Goal: Task Accomplishment & Management: Manage account settings

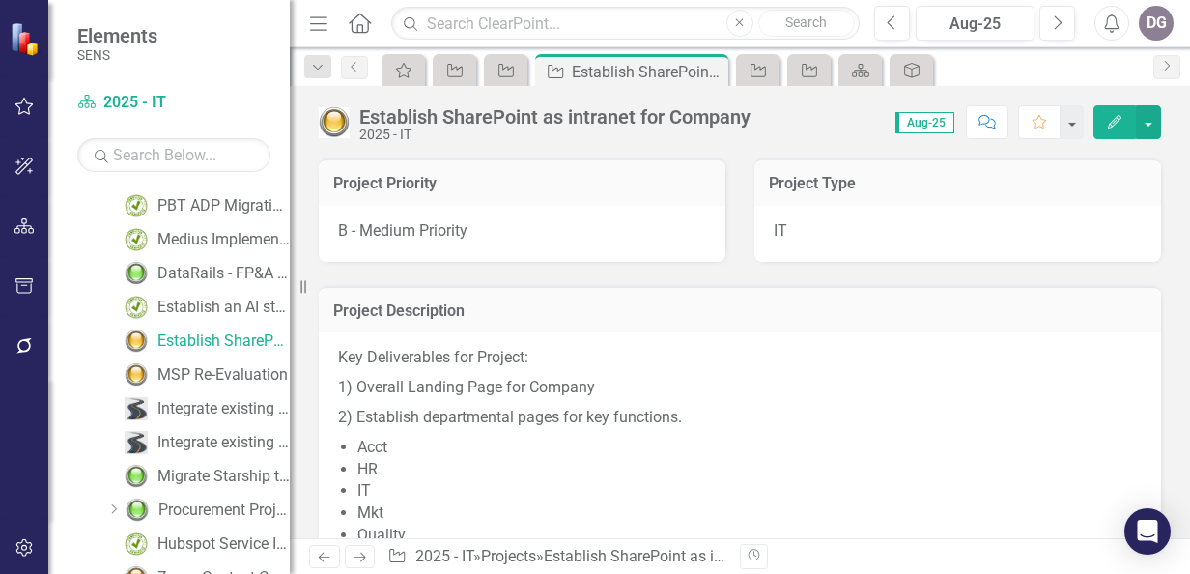
scroll to position [513, 0]
click at [188, 374] on div "MSP Re-Evaluation" at bounding box center [222, 373] width 130 height 17
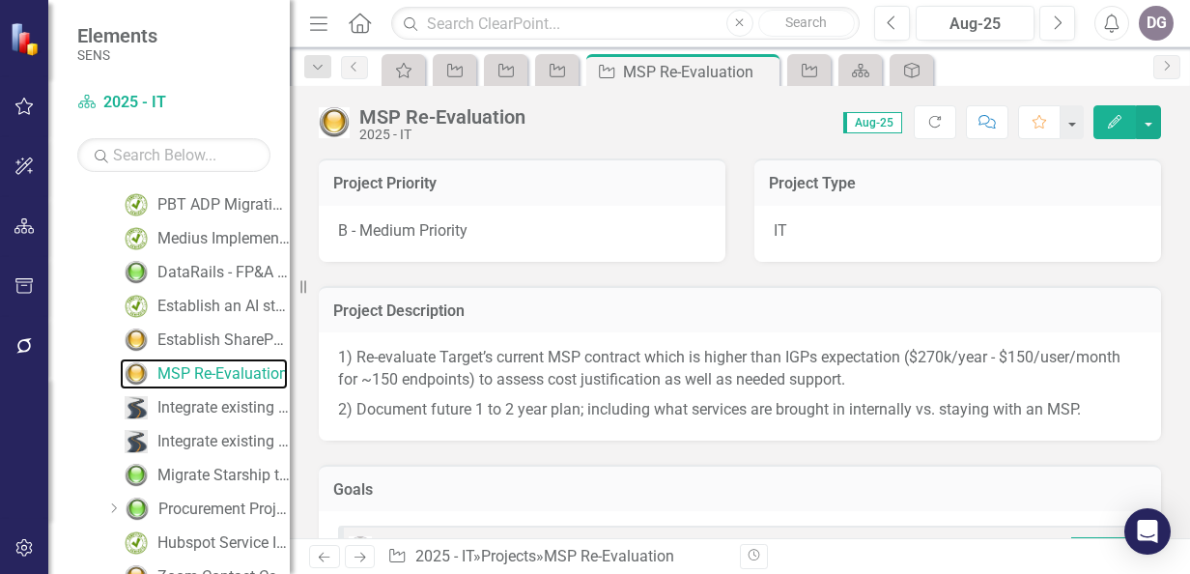
scroll to position [328, 0]
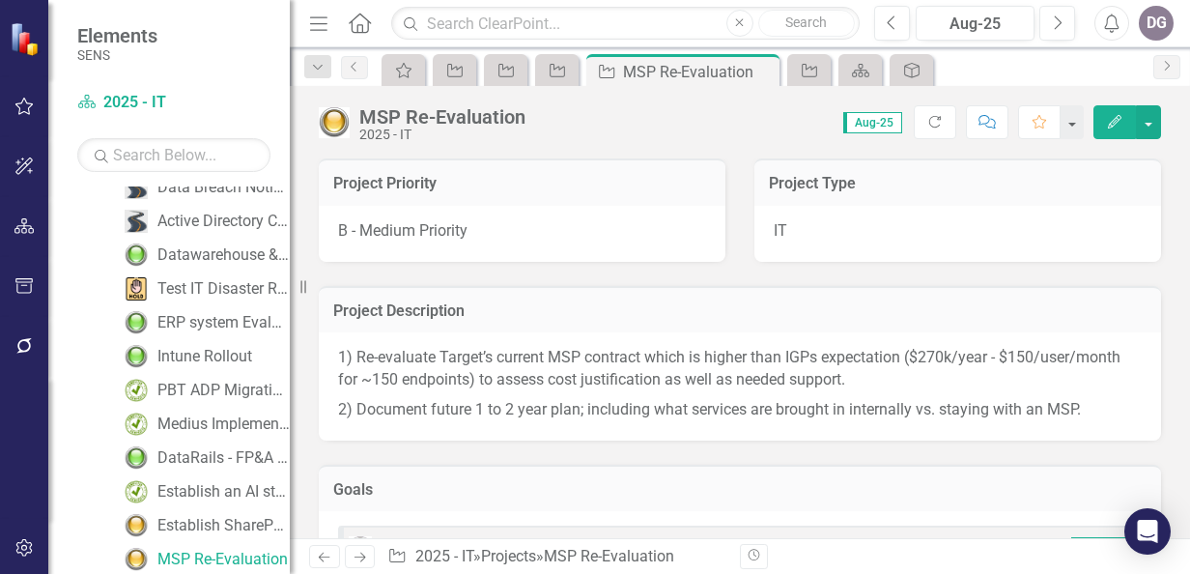
click at [336, 124] on img at bounding box center [334, 122] width 31 height 31
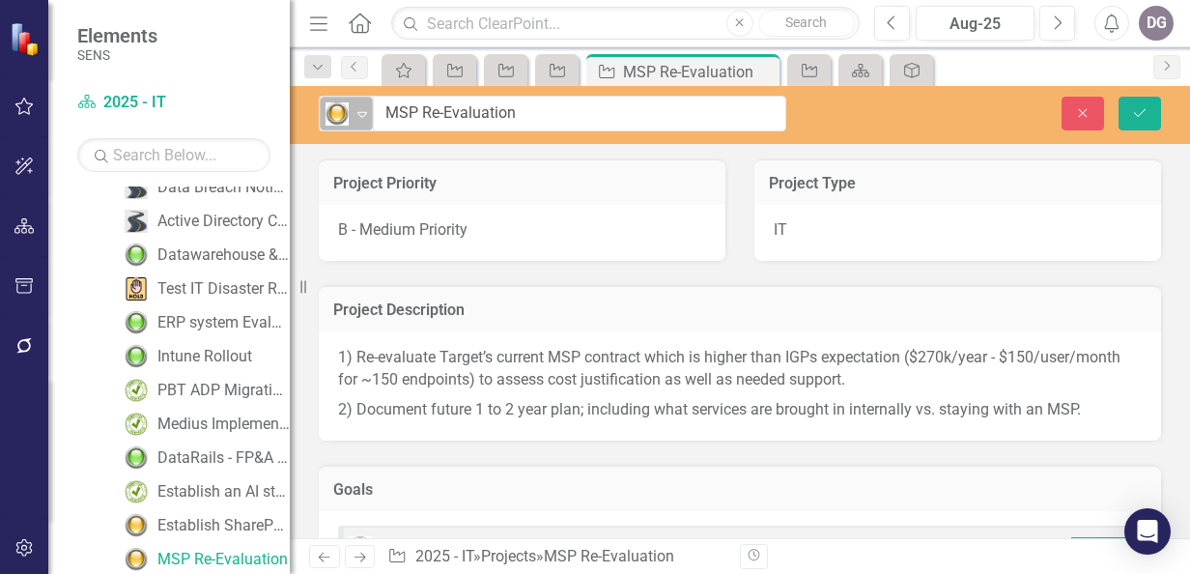
click at [363, 102] on div "Expand" at bounding box center [362, 114] width 19 height 32
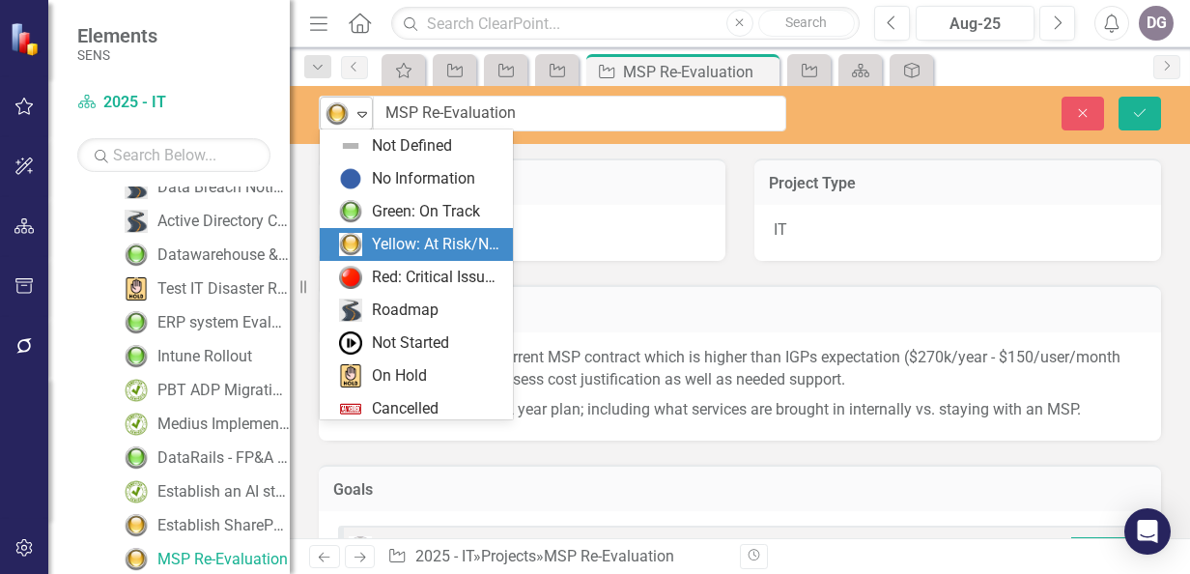
scroll to position [39, 0]
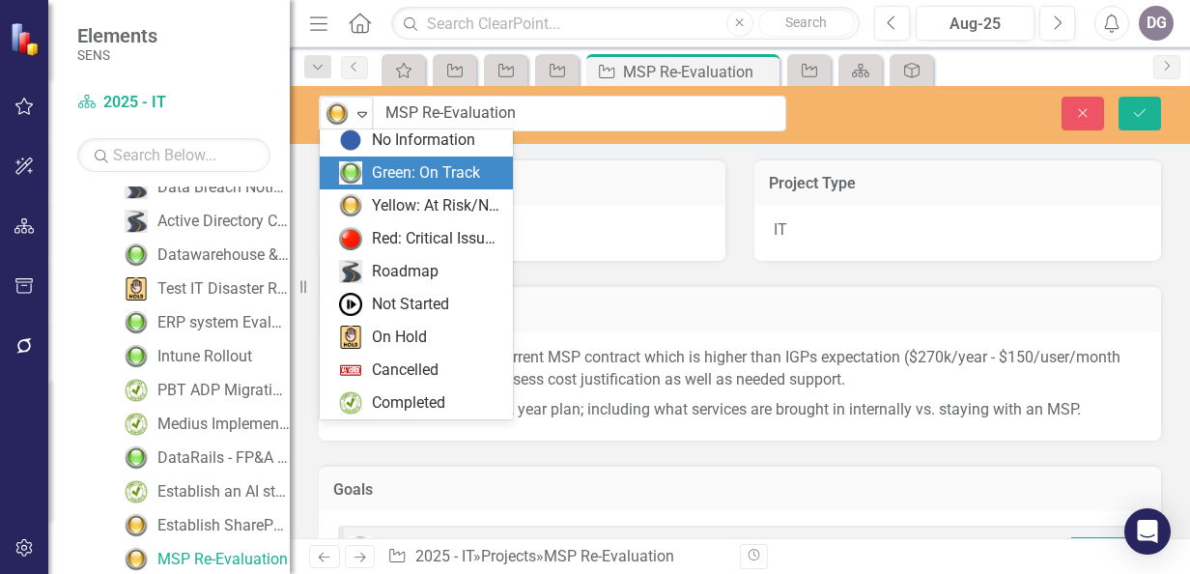
click at [384, 165] on div "Green: On Track" at bounding box center [426, 173] width 108 height 22
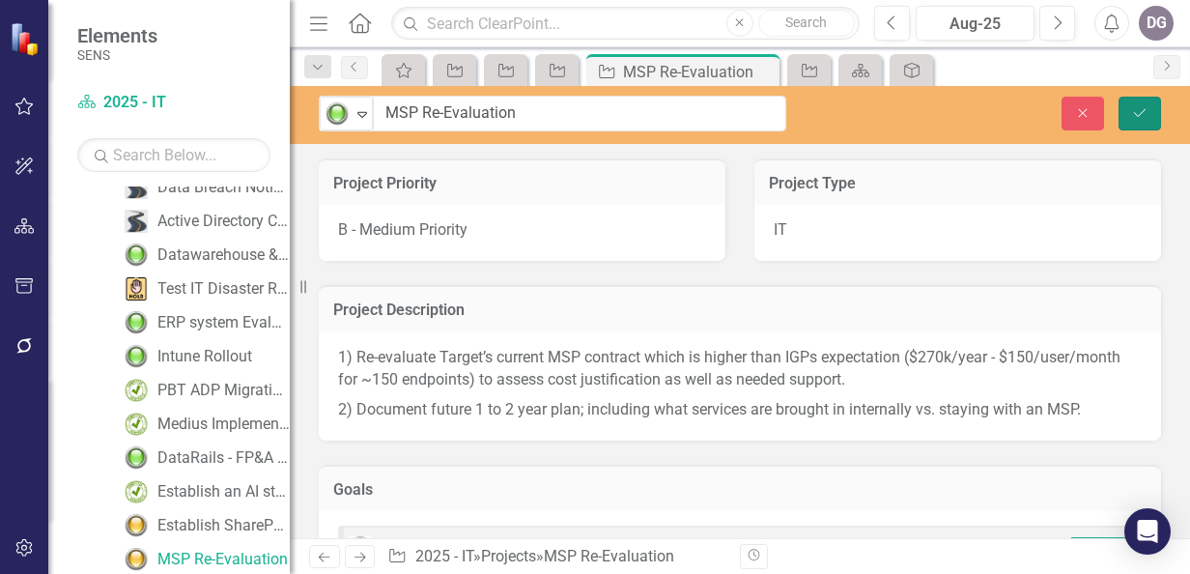
click at [1132, 112] on icon "Save" at bounding box center [1139, 113] width 17 height 14
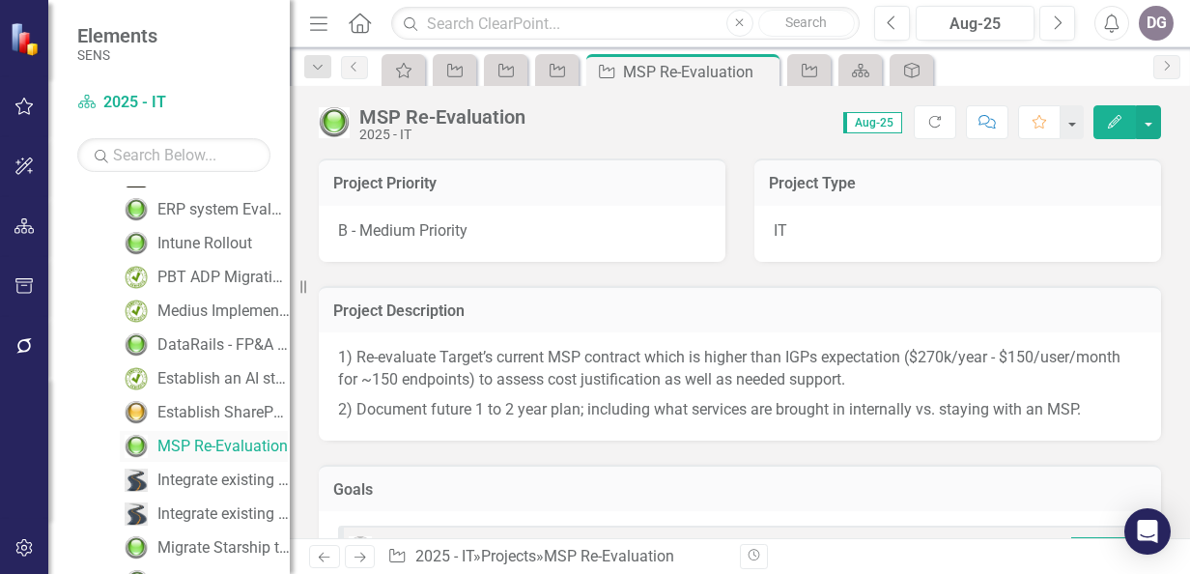
scroll to position [442, 0]
click at [203, 408] on div "Establish SharePoint as intranet for Company" at bounding box center [223, 411] width 132 height 17
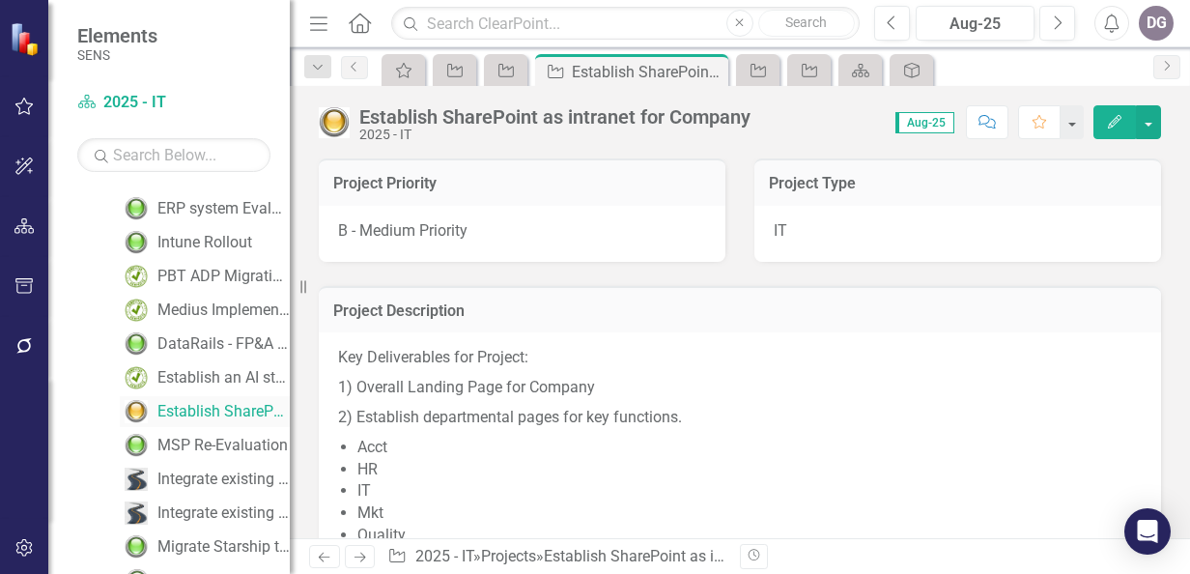
scroll to position [294, 0]
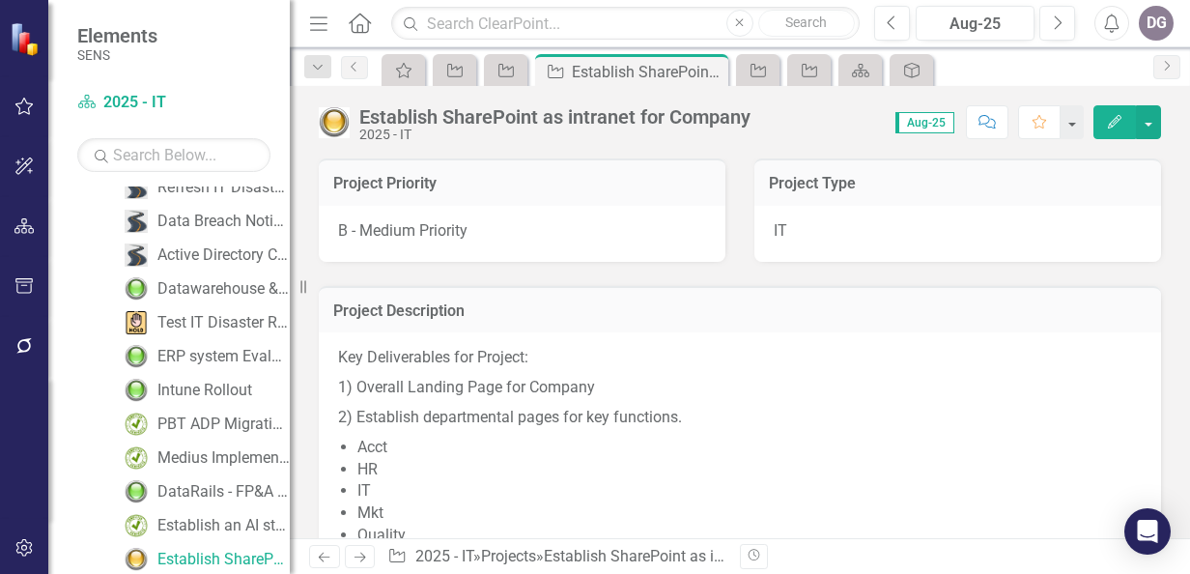
click at [332, 129] on img at bounding box center [334, 122] width 31 height 31
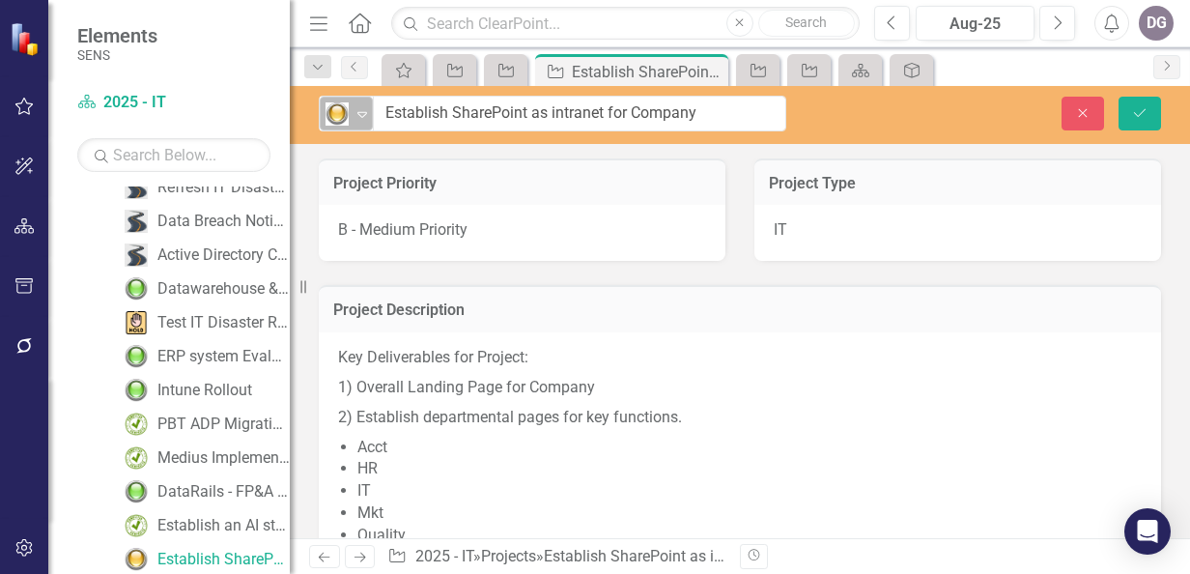
click at [359, 120] on icon "Expand" at bounding box center [362, 113] width 19 height 15
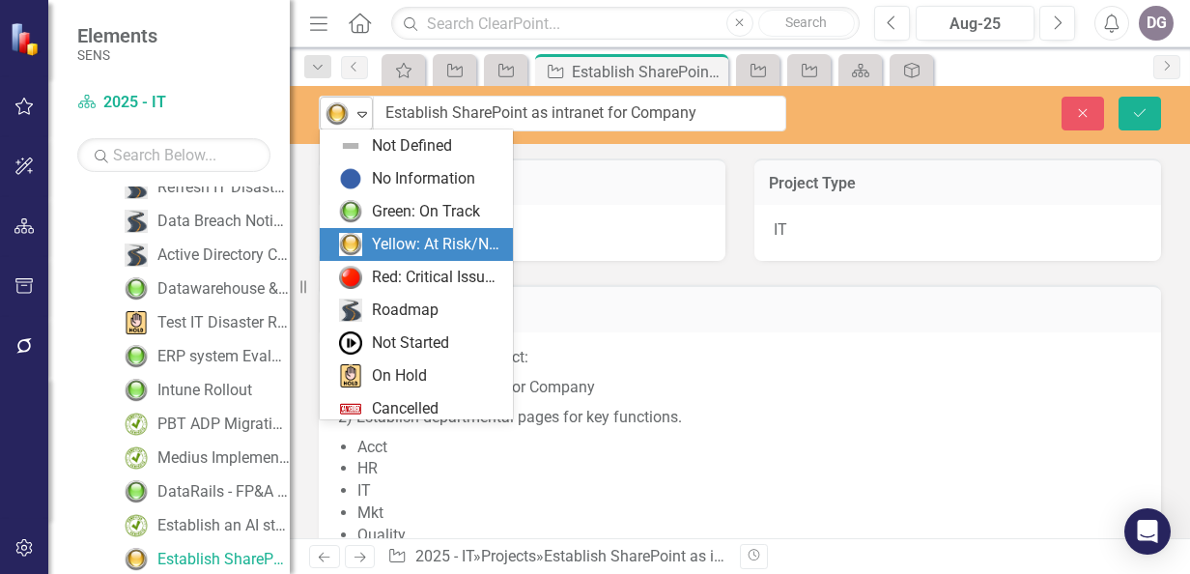
scroll to position [39, 0]
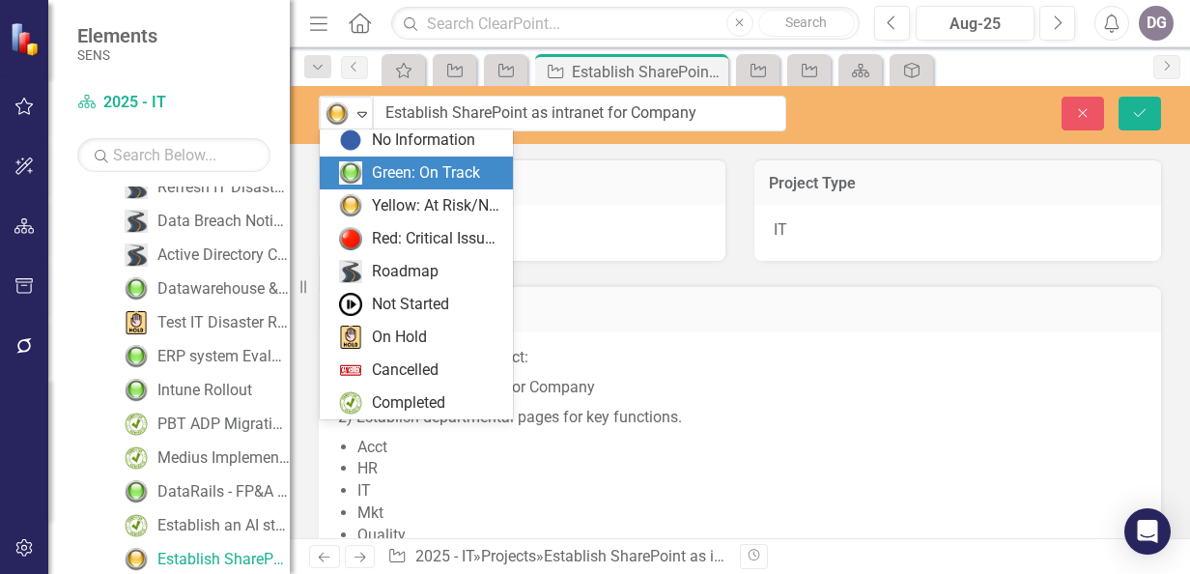
click at [460, 181] on div "Green: On Track" at bounding box center [426, 173] width 108 height 22
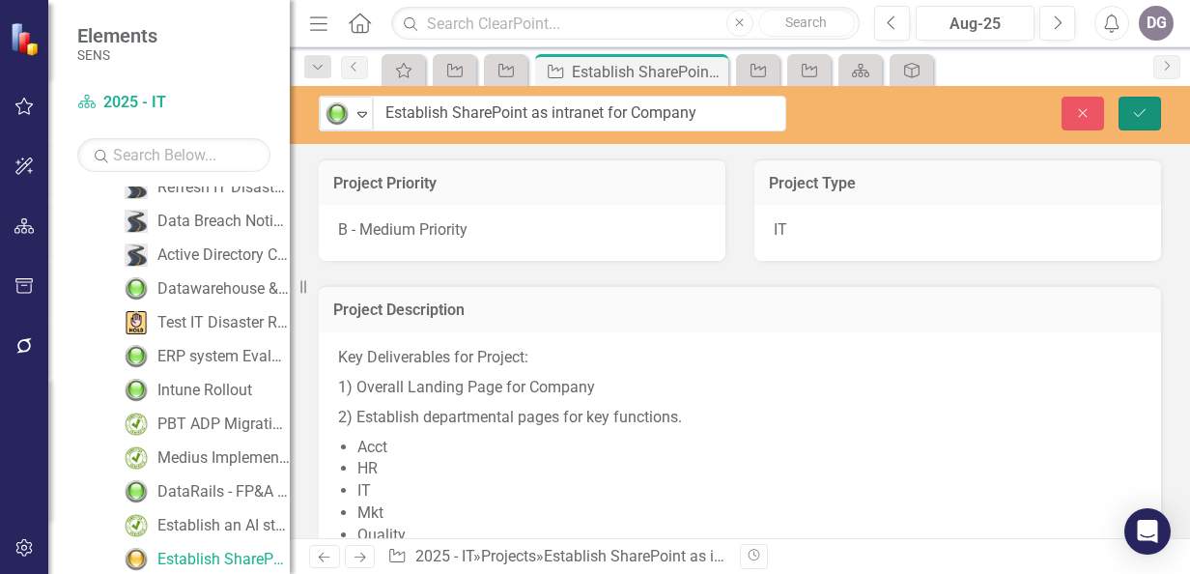
click at [1138, 114] on icon "Save" at bounding box center [1139, 113] width 17 height 14
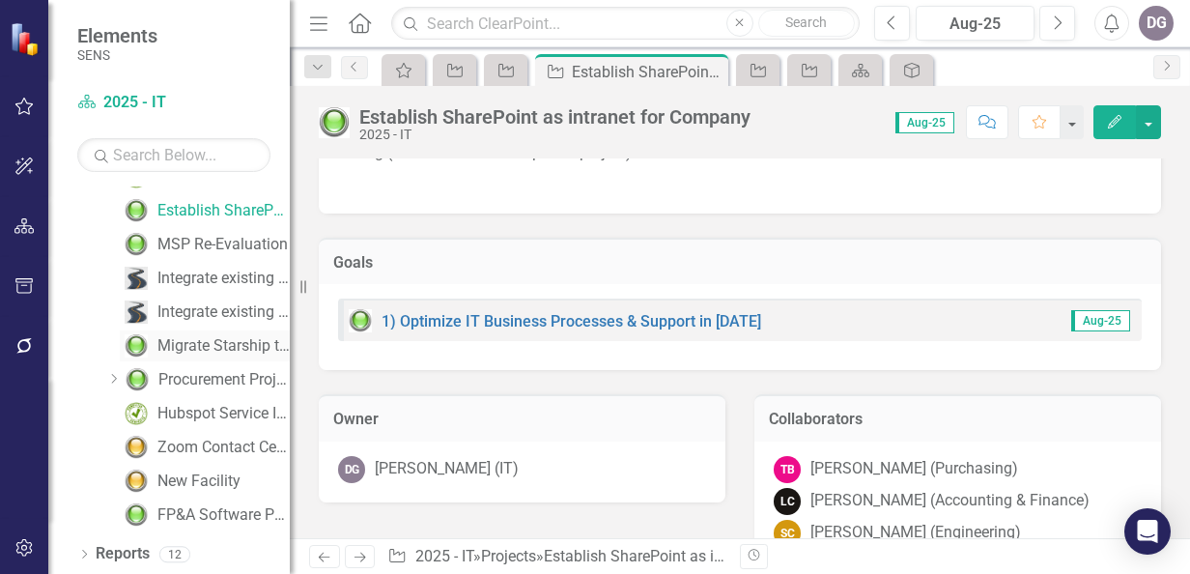
scroll to position [546, 0]
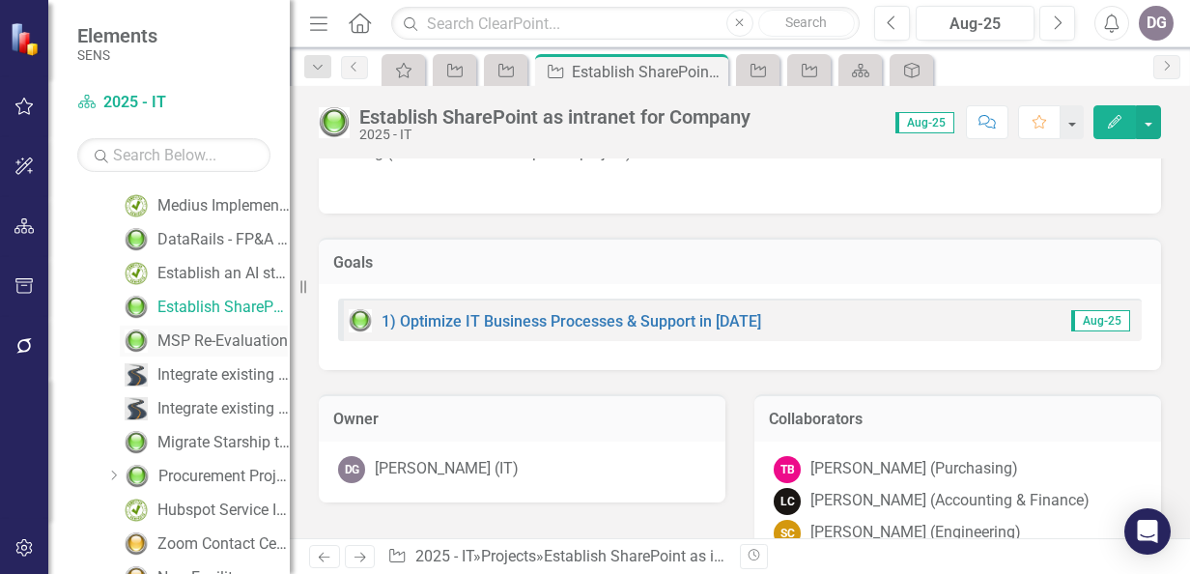
click at [199, 348] on div "MSP Re-Evaluation" at bounding box center [222, 340] width 130 height 17
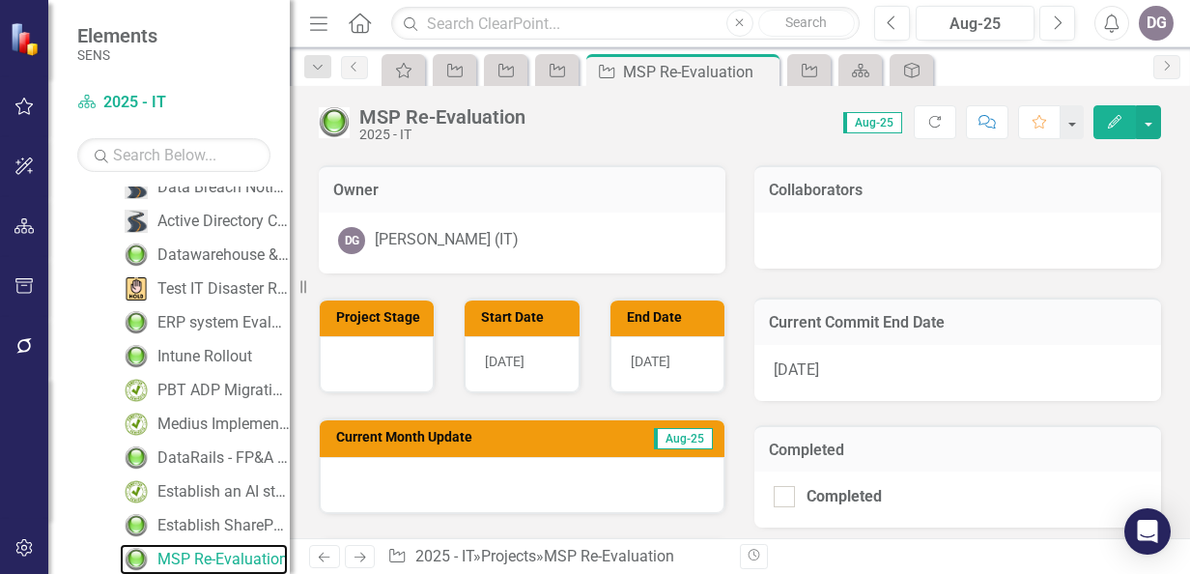
scroll to position [483, 0]
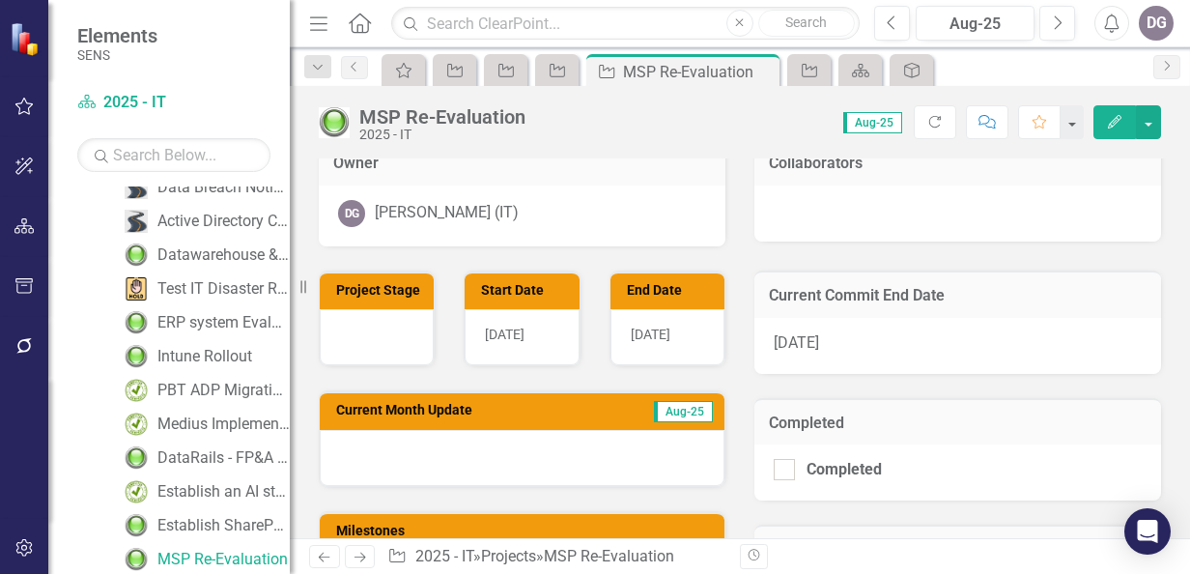
click at [653, 332] on span "[DATE]" at bounding box center [651, 334] width 40 height 15
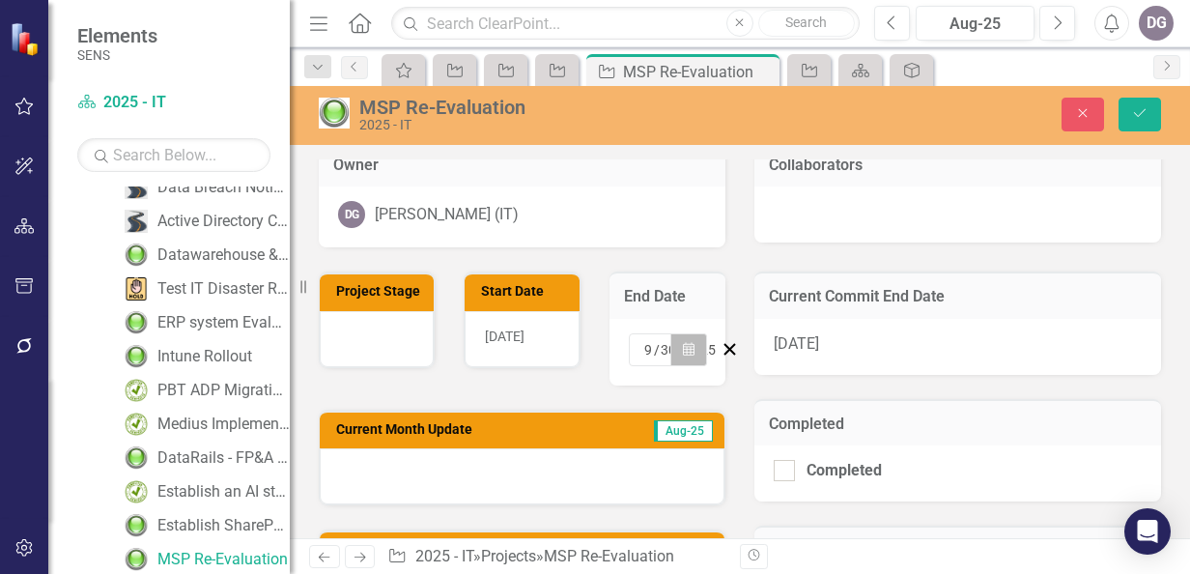
click at [684, 350] on icon "button" at bounding box center [689, 349] width 12 height 14
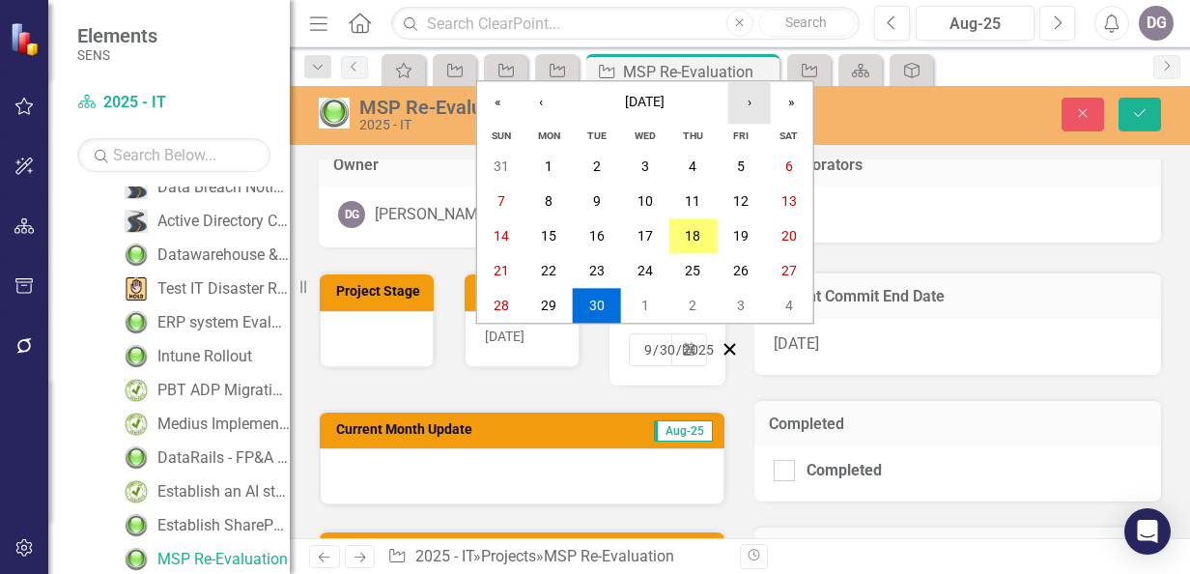
click at [749, 102] on button "›" at bounding box center [749, 102] width 43 height 43
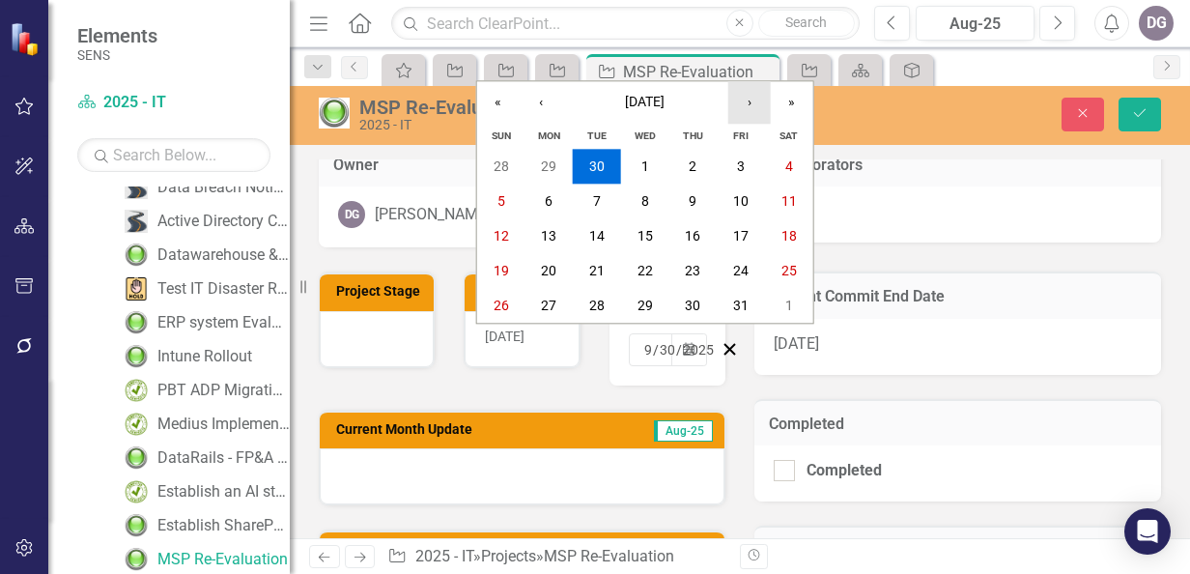
click at [749, 100] on button "›" at bounding box center [749, 102] width 43 height 43
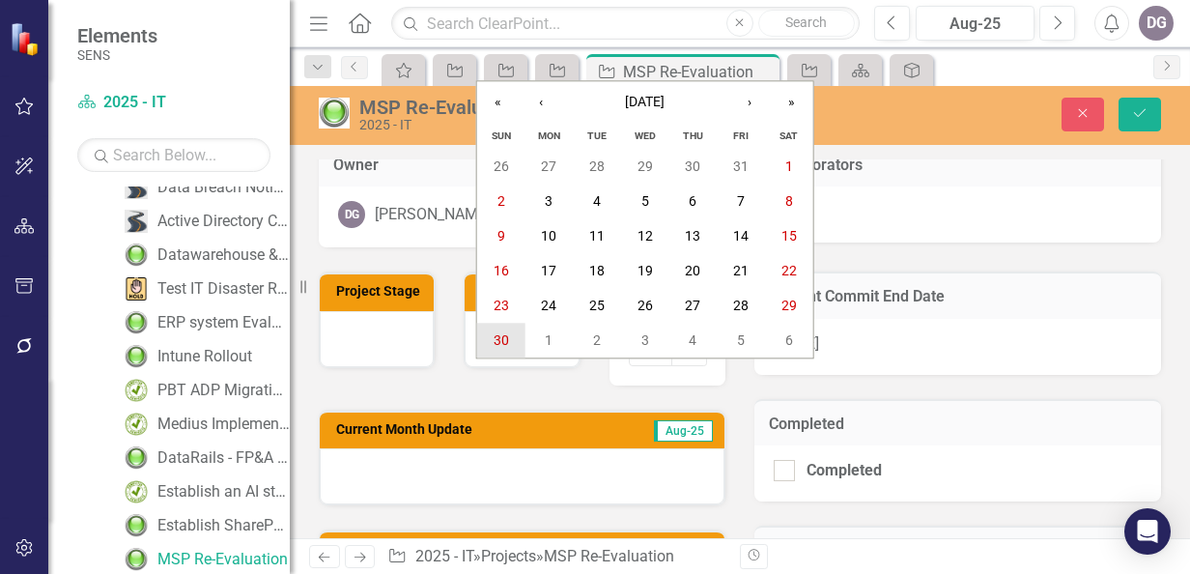
click at [504, 341] on abbr "30" at bounding box center [501, 340] width 15 height 15
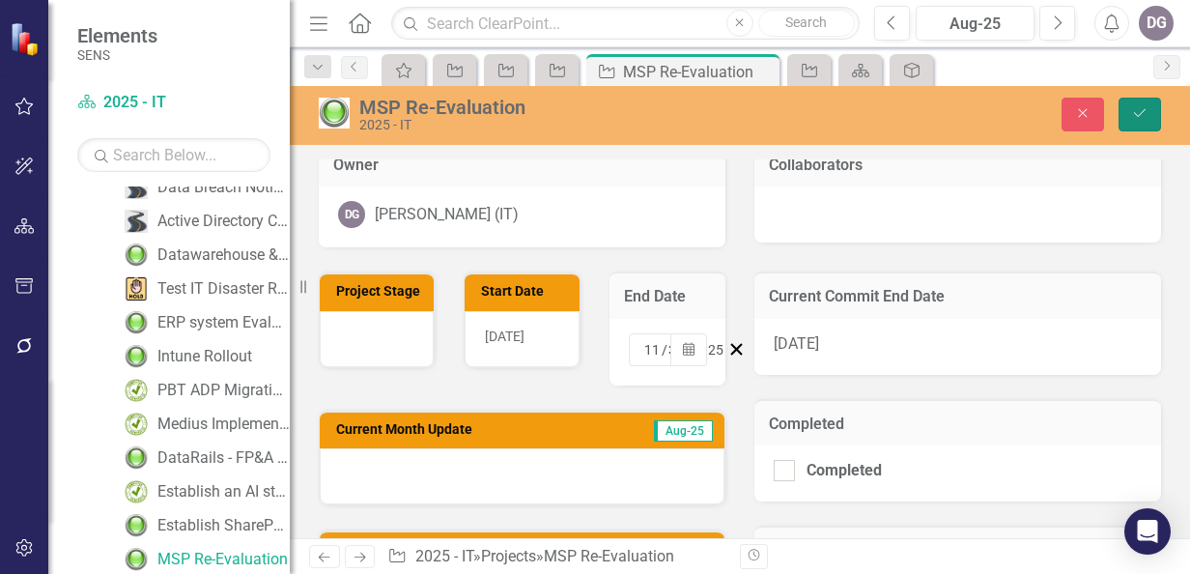
click at [1138, 107] on icon "Save" at bounding box center [1139, 113] width 17 height 14
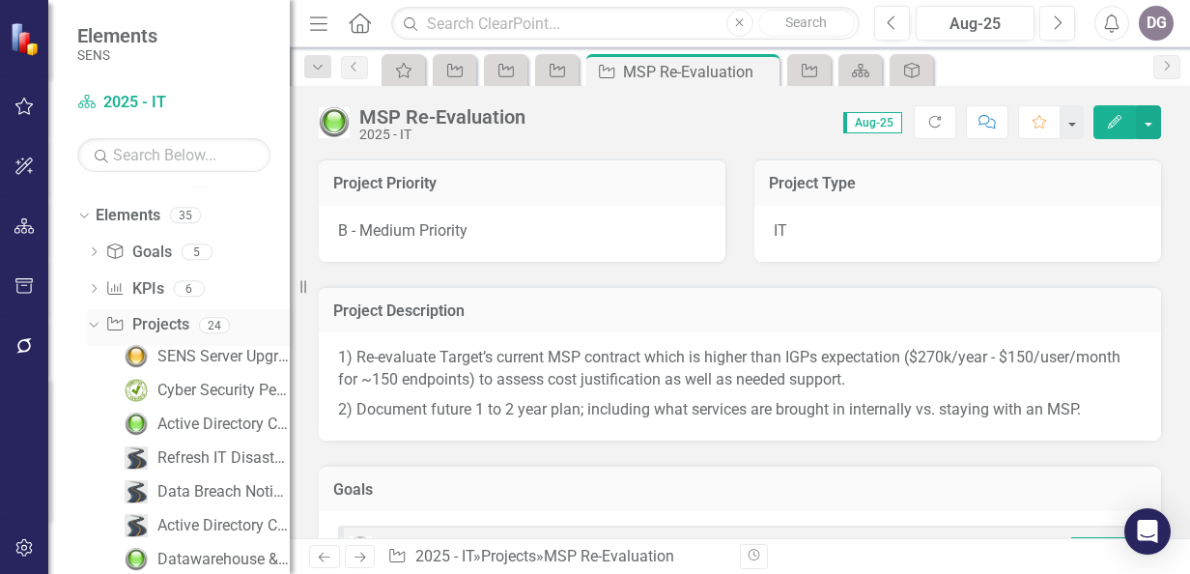
scroll to position [0, 0]
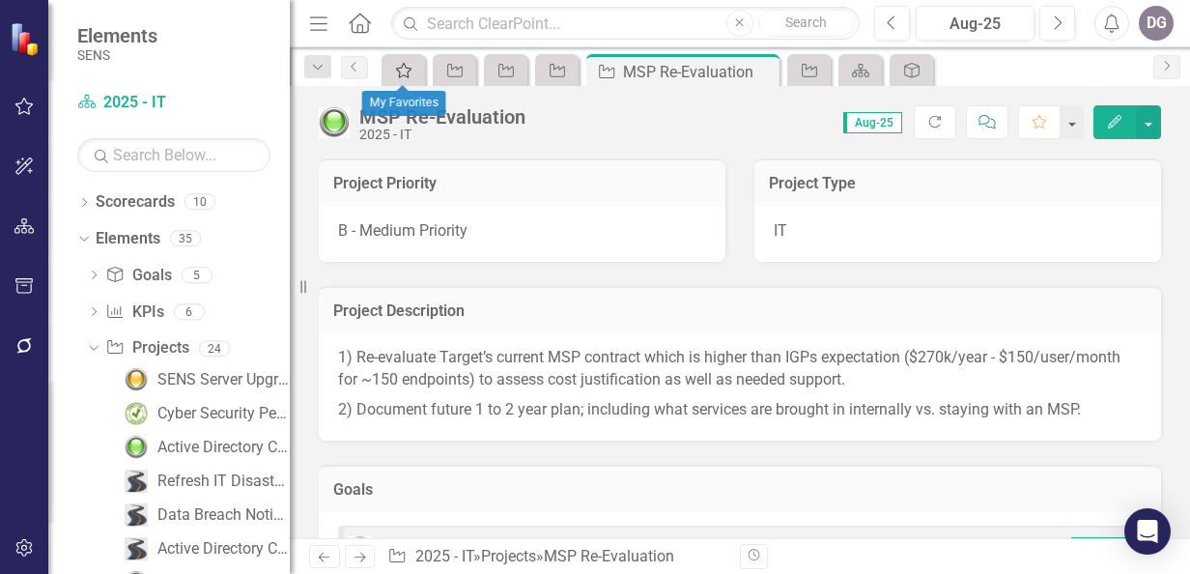
click at [403, 64] on icon at bounding box center [403, 70] width 15 height 15
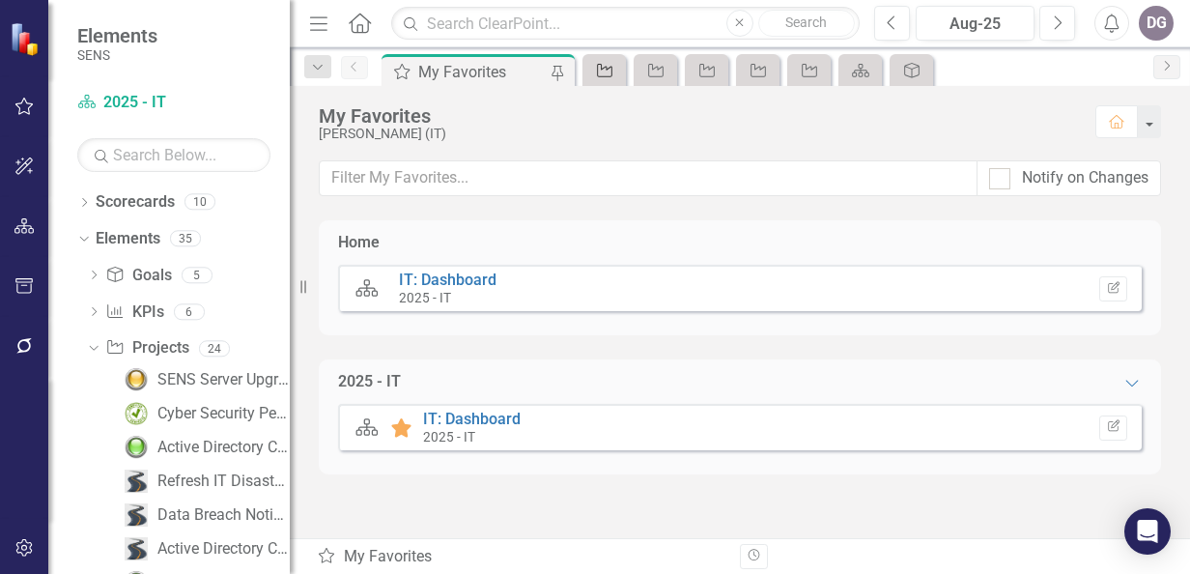
click at [597, 64] on icon at bounding box center [604, 71] width 15 height 14
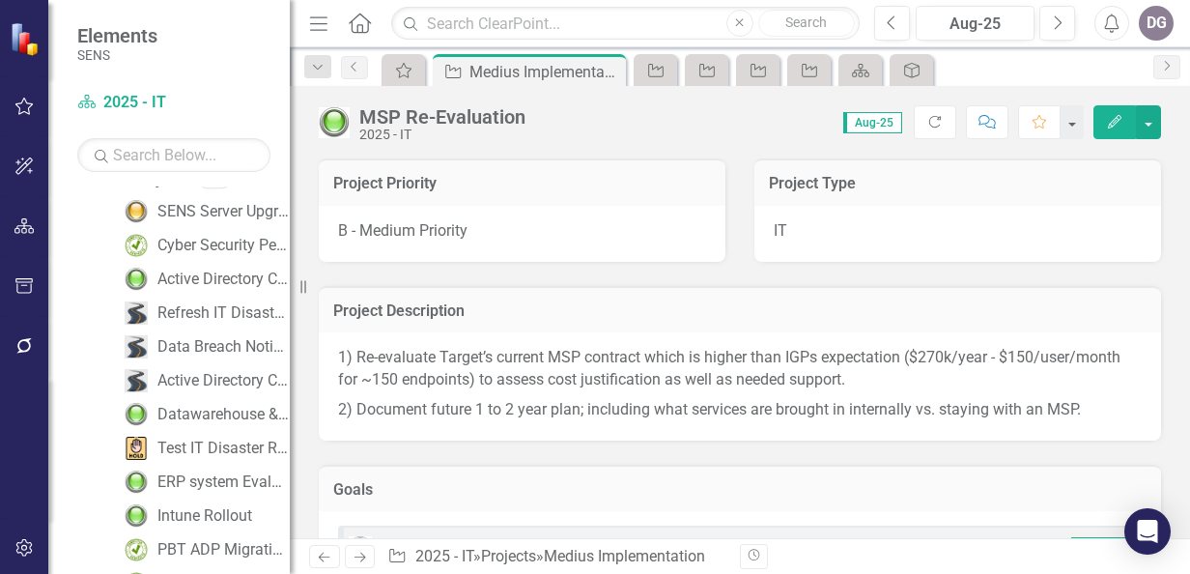
scroll to position [192, 0]
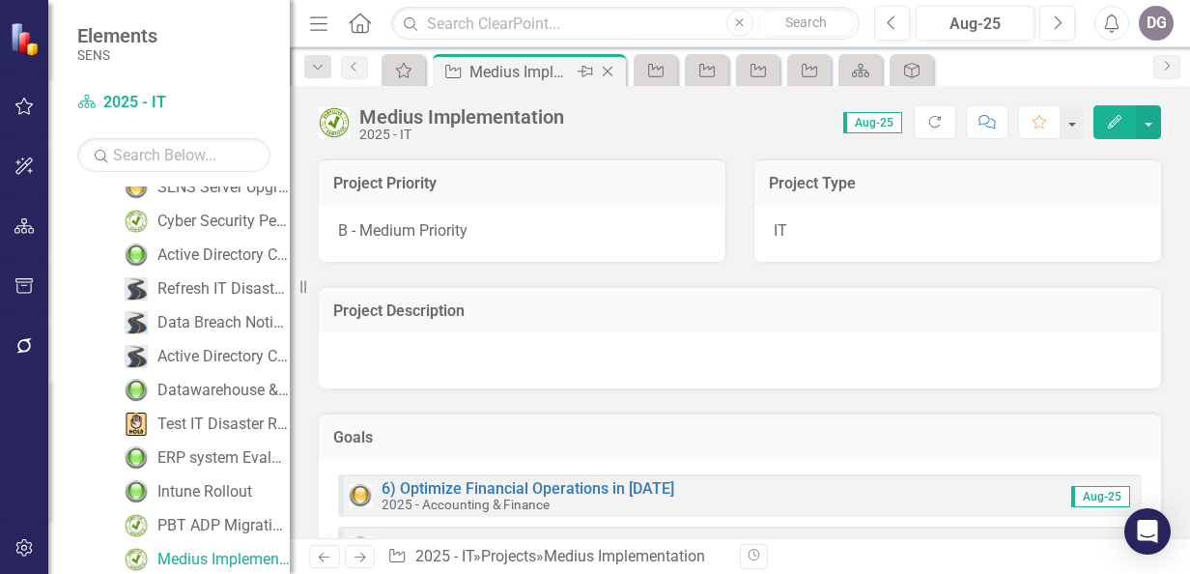
click at [607, 71] on icon at bounding box center [608, 72] width 11 height 11
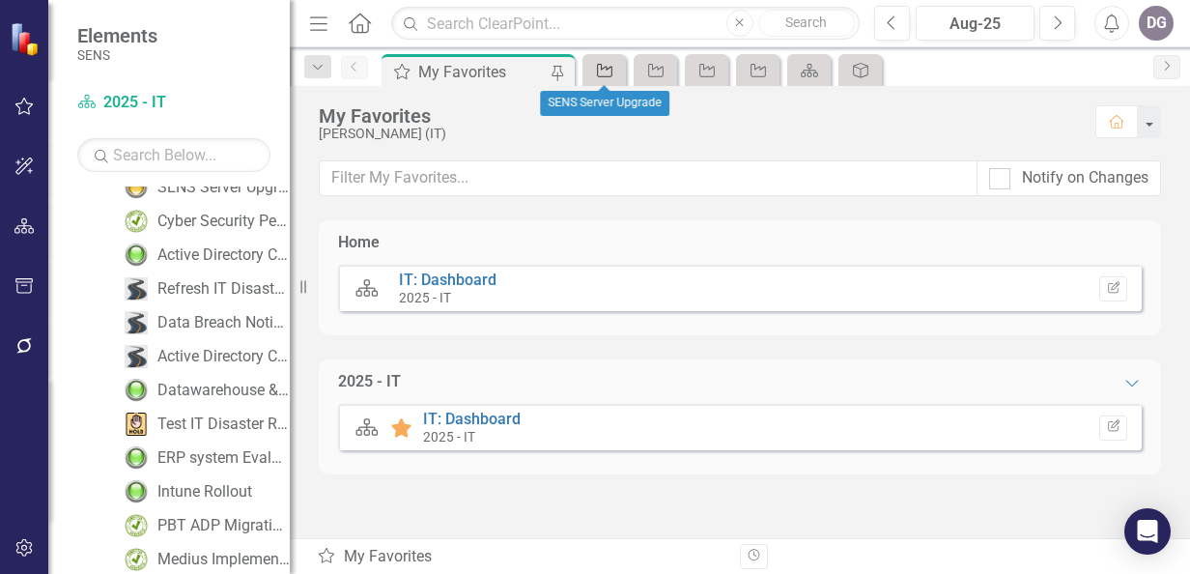
click at [611, 69] on icon "Project" at bounding box center [604, 70] width 19 height 15
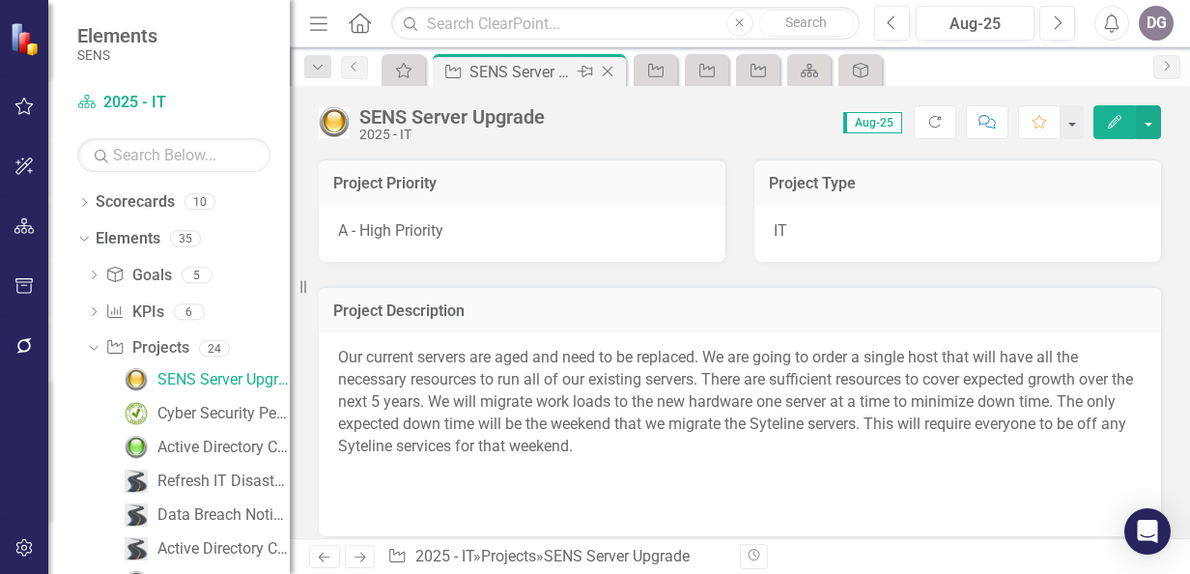
click at [611, 69] on icon "Close" at bounding box center [607, 71] width 19 height 15
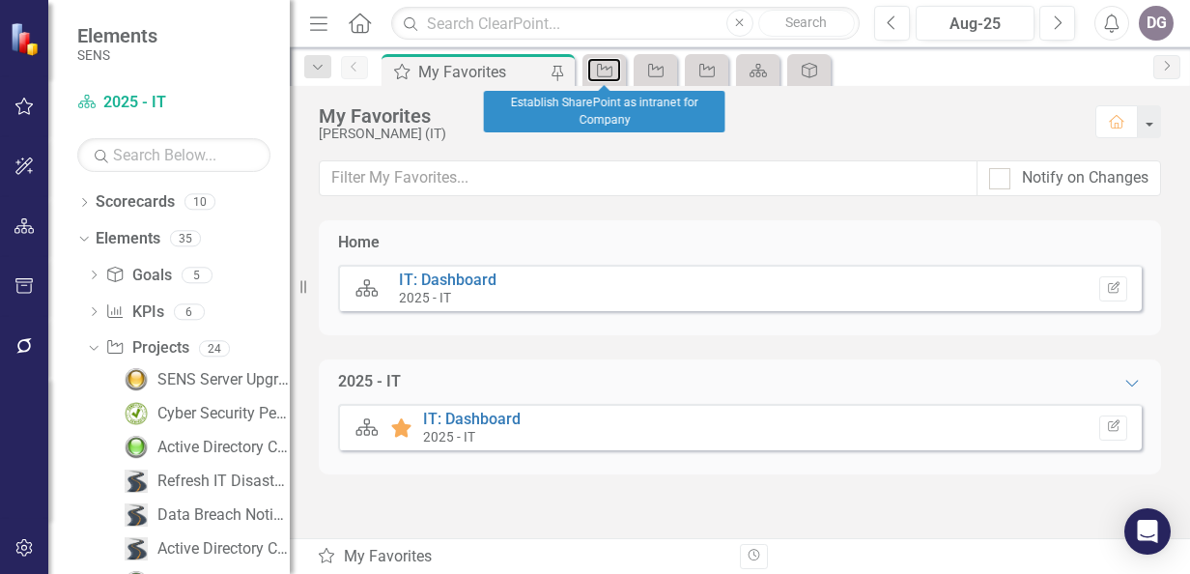
click at [611, 69] on icon "Project" at bounding box center [604, 70] width 19 height 15
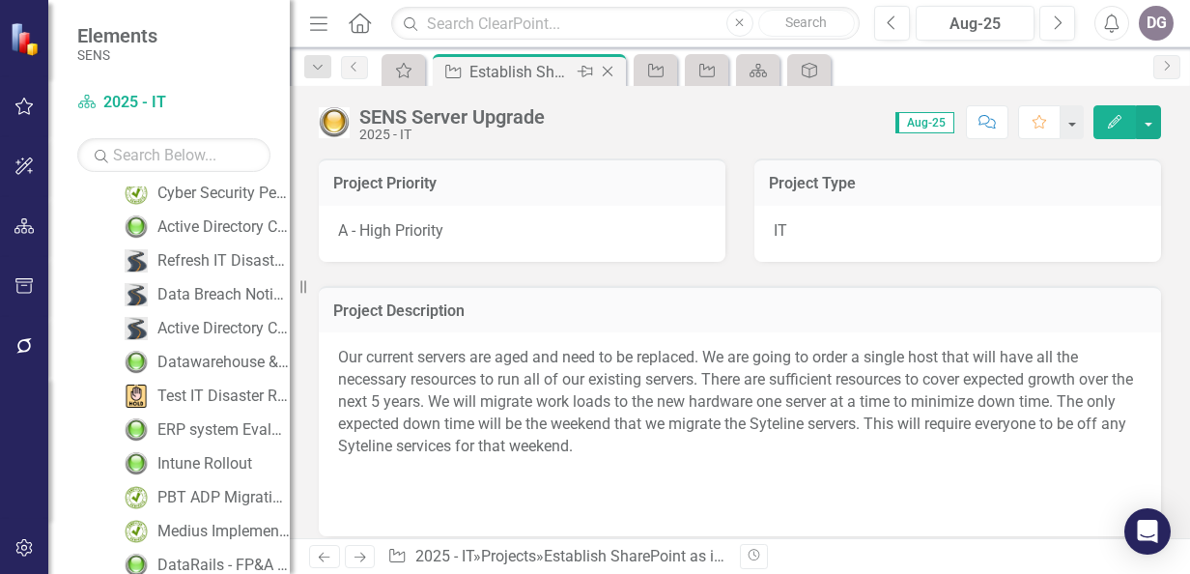
scroll to position [294, 0]
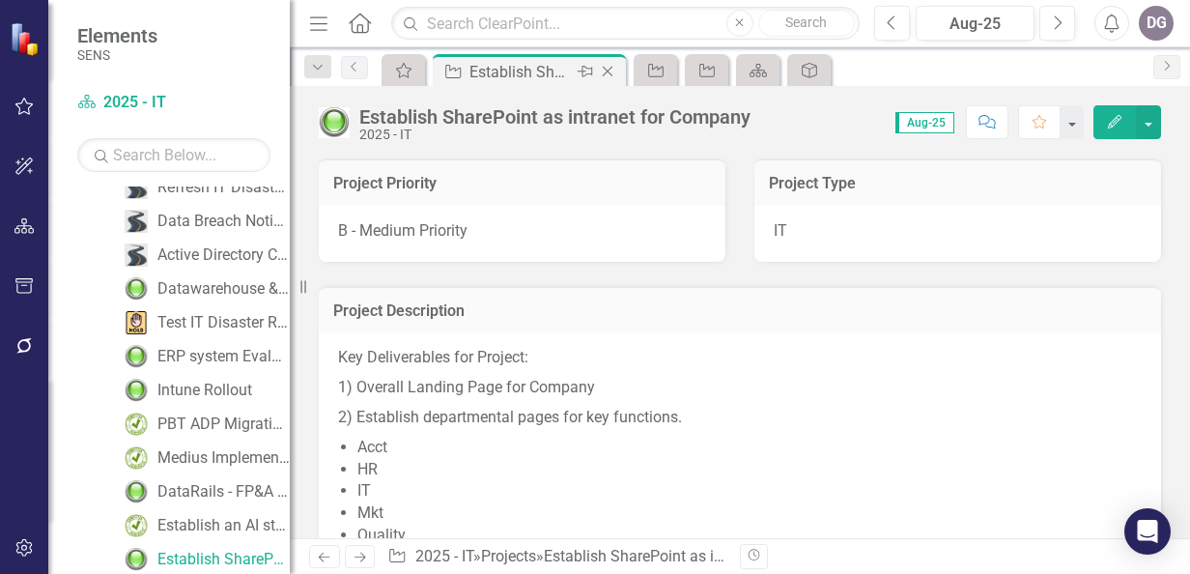
click at [613, 70] on icon "Close" at bounding box center [607, 71] width 19 height 15
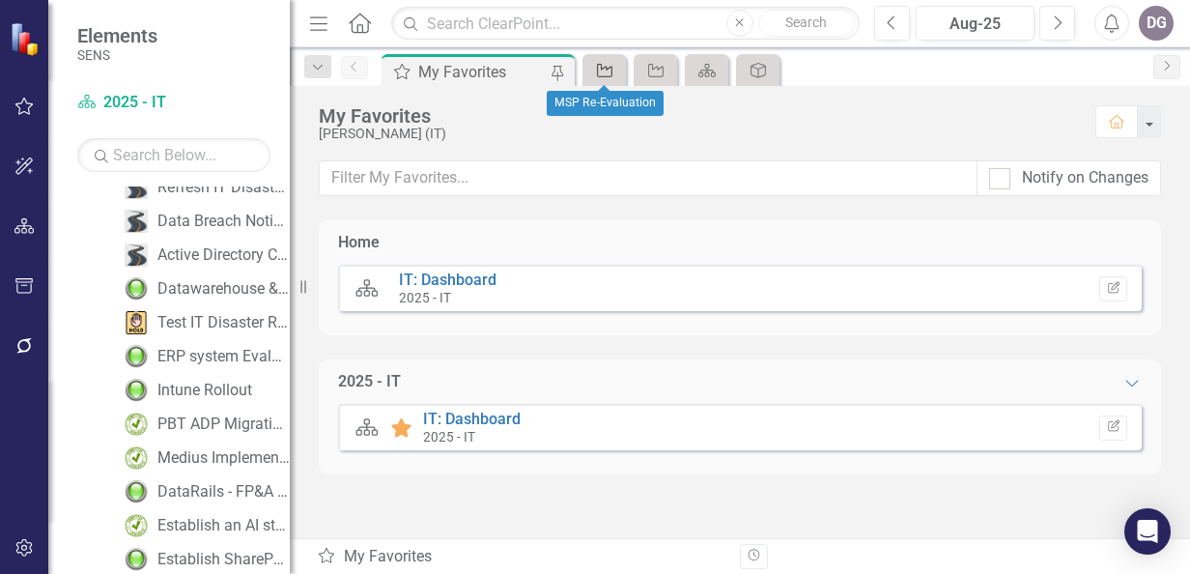
click at [605, 73] on icon "Project" at bounding box center [604, 70] width 19 height 15
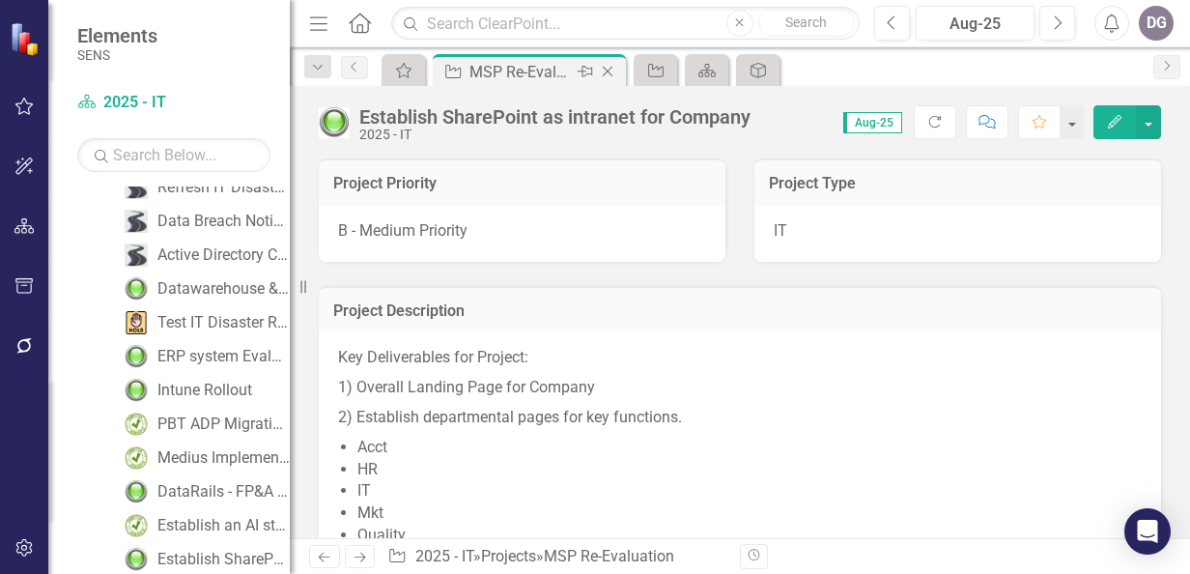
click at [609, 67] on icon "Close" at bounding box center [607, 71] width 19 height 15
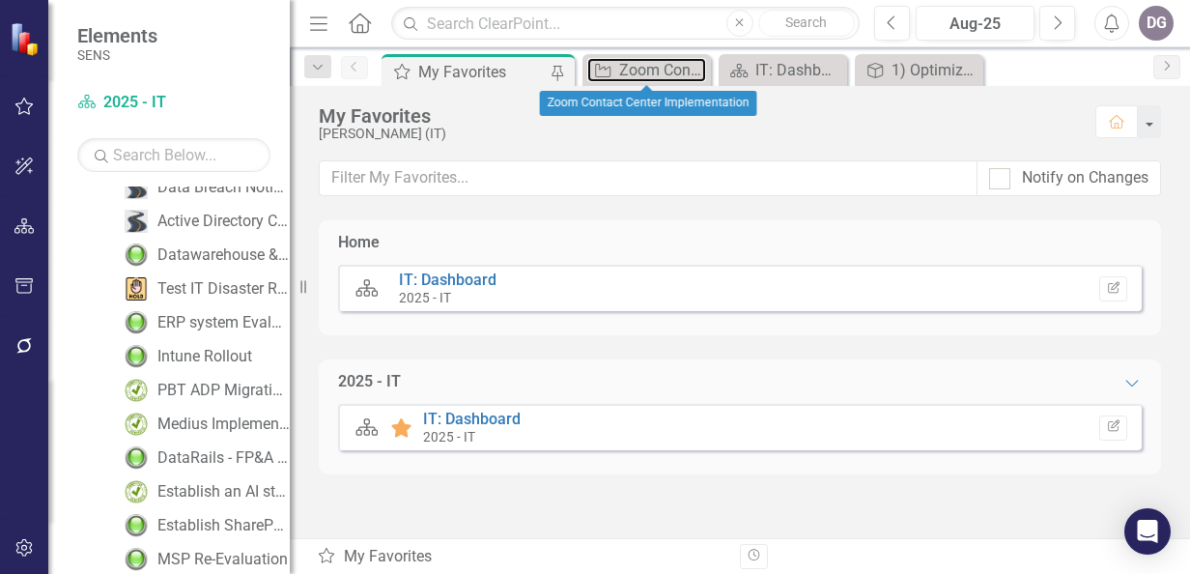
click at [609, 67] on icon "Project" at bounding box center [602, 70] width 19 height 15
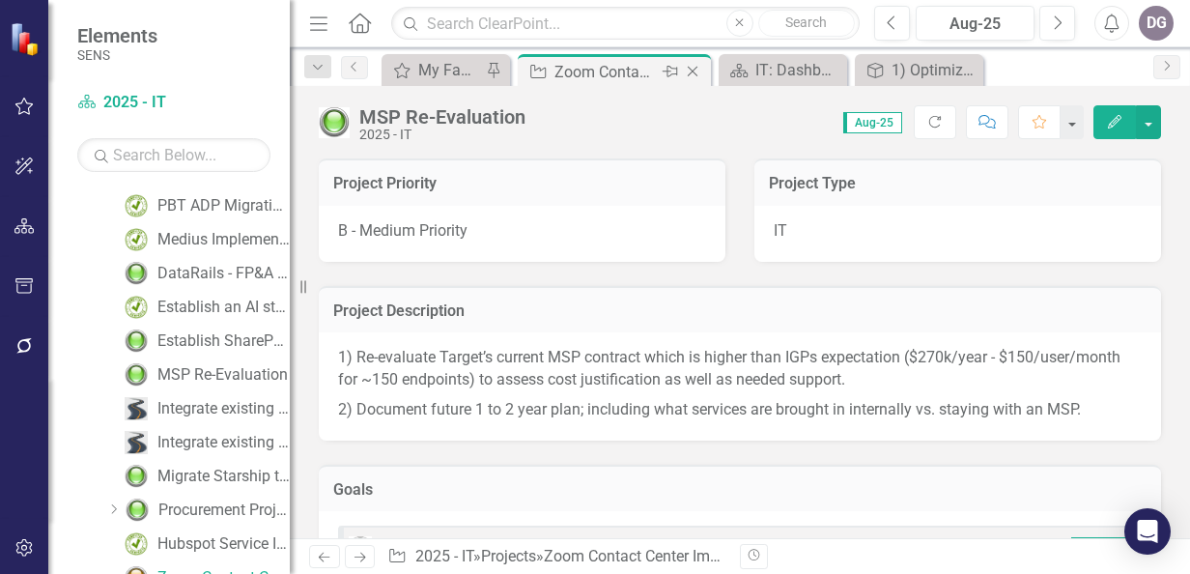
scroll to position [530, 0]
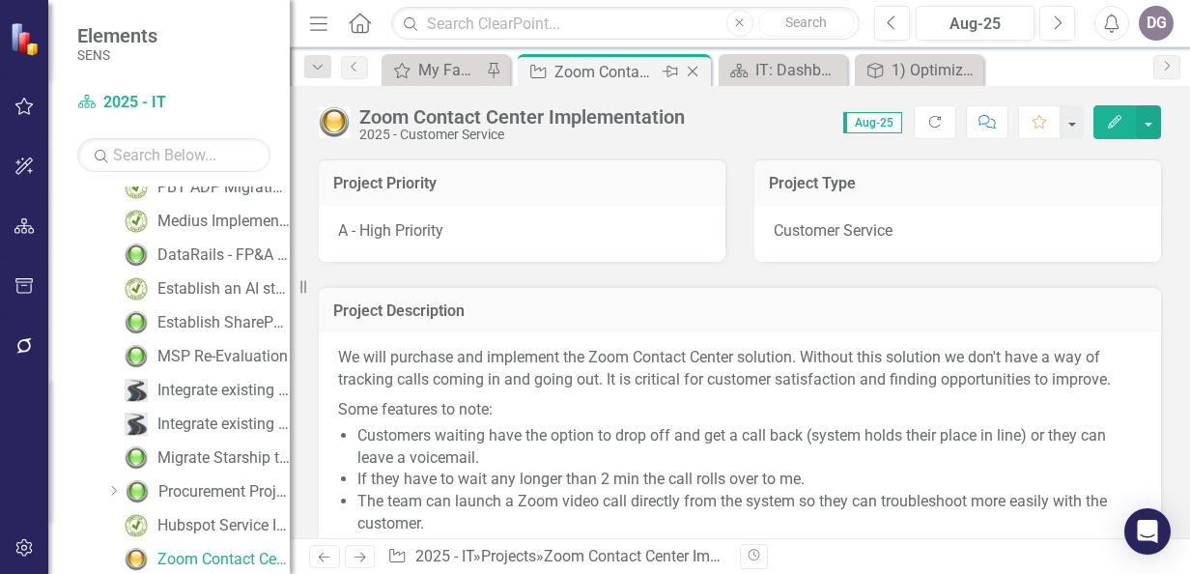
click at [692, 71] on icon "Close" at bounding box center [692, 71] width 19 height 15
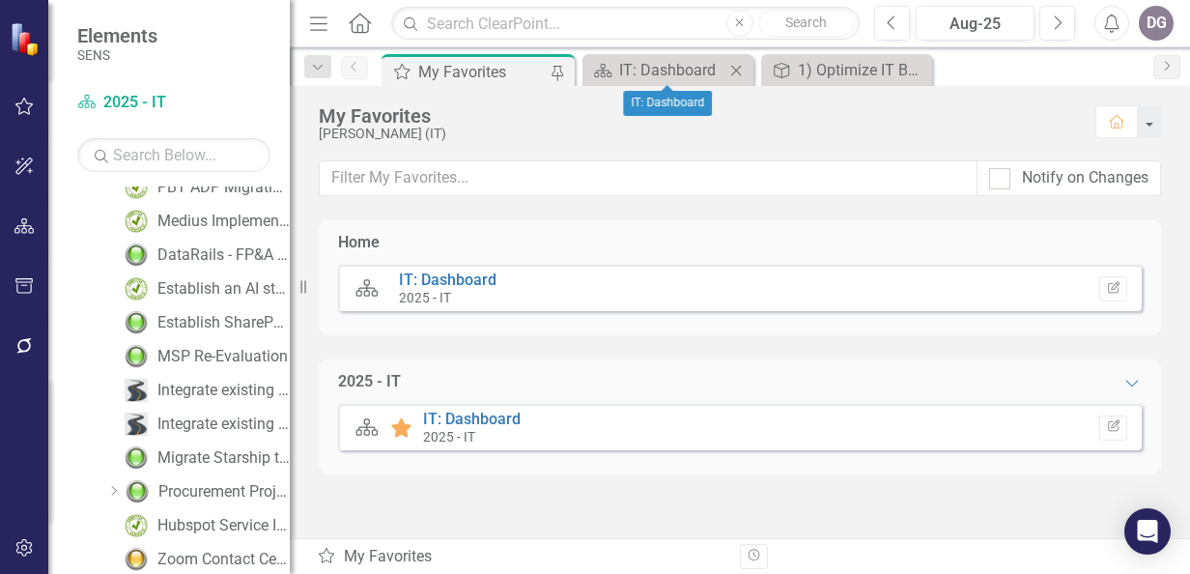
click at [735, 69] on icon "Close" at bounding box center [736, 70] width 19 height 15
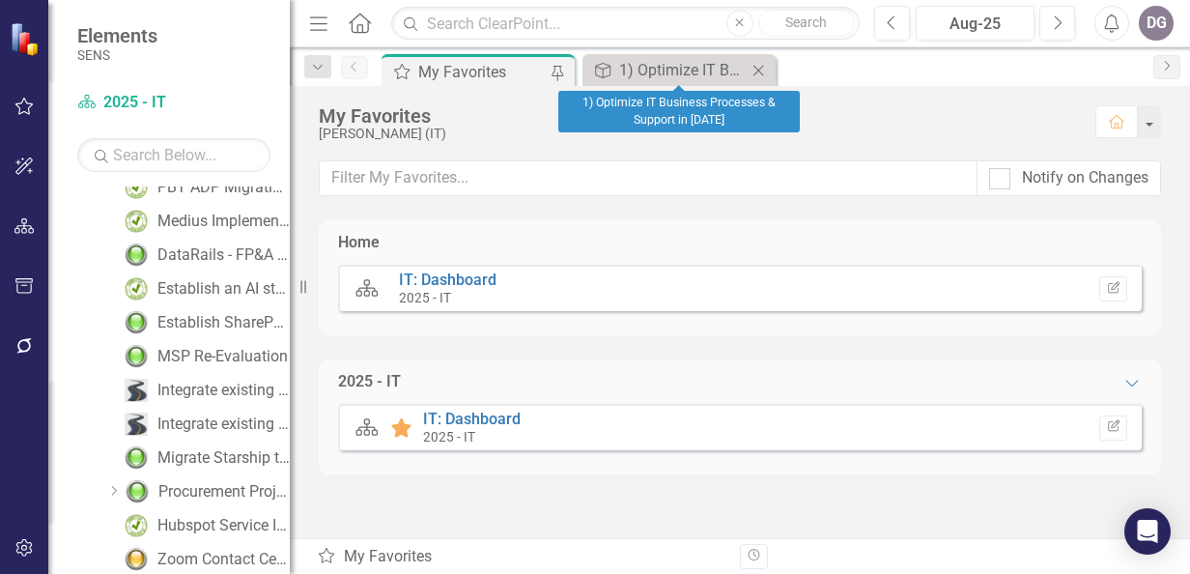
click at [759, 71] on icon at bounding box center [759, 70] width 11 height 11
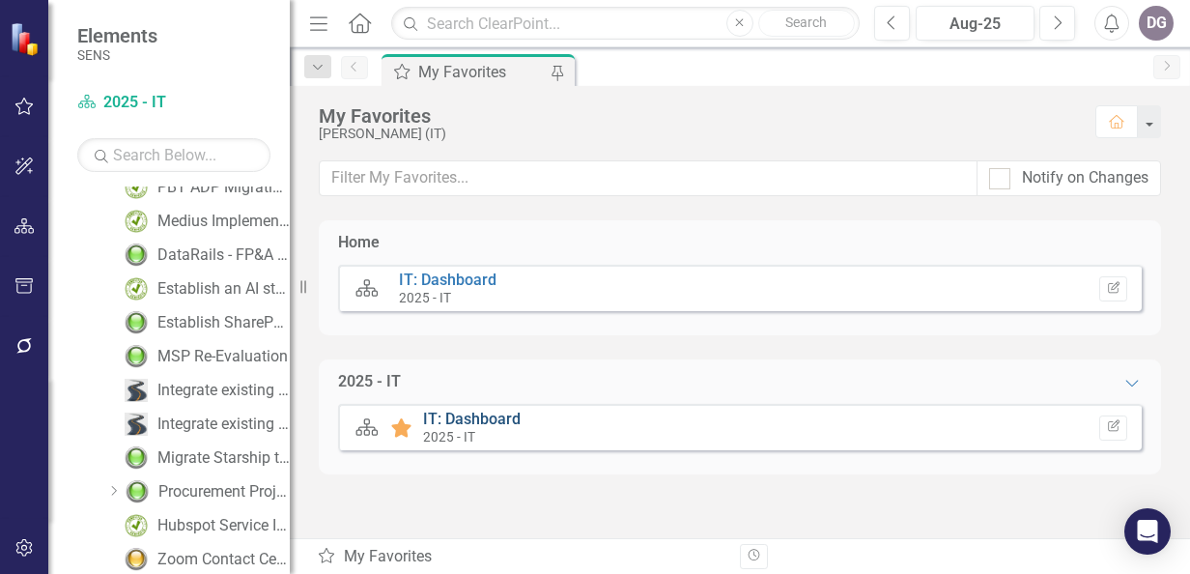
click at [456, 417] on link "IT: Dashboard" at bounding box center [472, 419] width 98 height 18
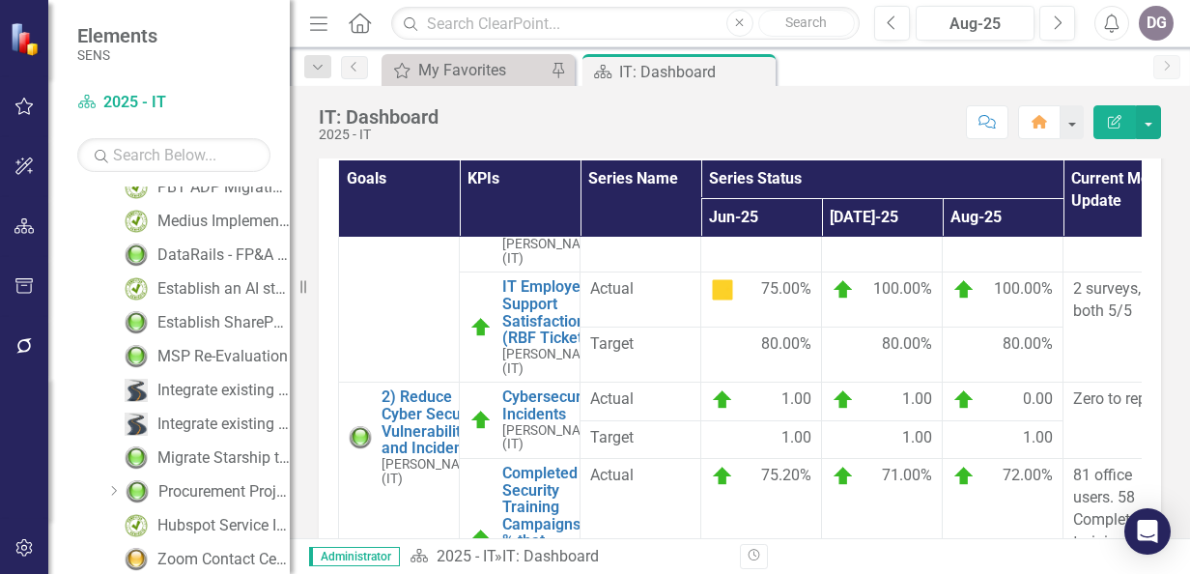
scroll to position [776, 0]
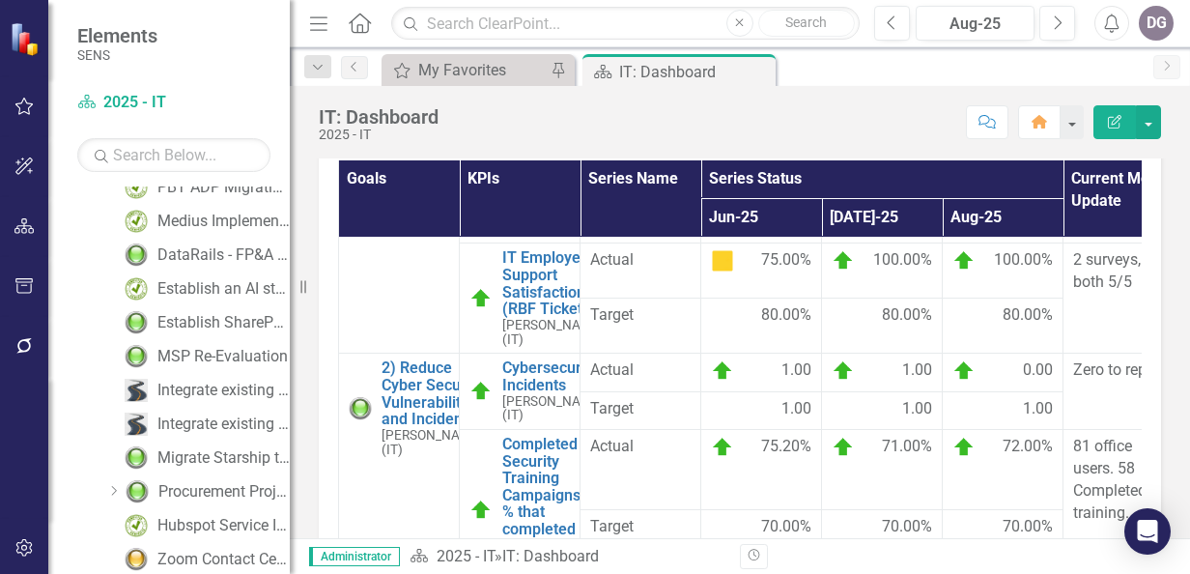
click at [301, 284] on icon at bounding box center [303, 287] width 6 height 14
drag, startPoint x: 301, startPoint y: 284, endPoint x: 88, endPoint y: 290, distance: 213.6
click at [88, 290] on div "Elements SENS Scorecard 2025 - IT Search Dropdown Scorecards 10 Dropdown 2025 -…" at bounding box center [145, 287] width 290 height 574
